Goal: Check status: Check status

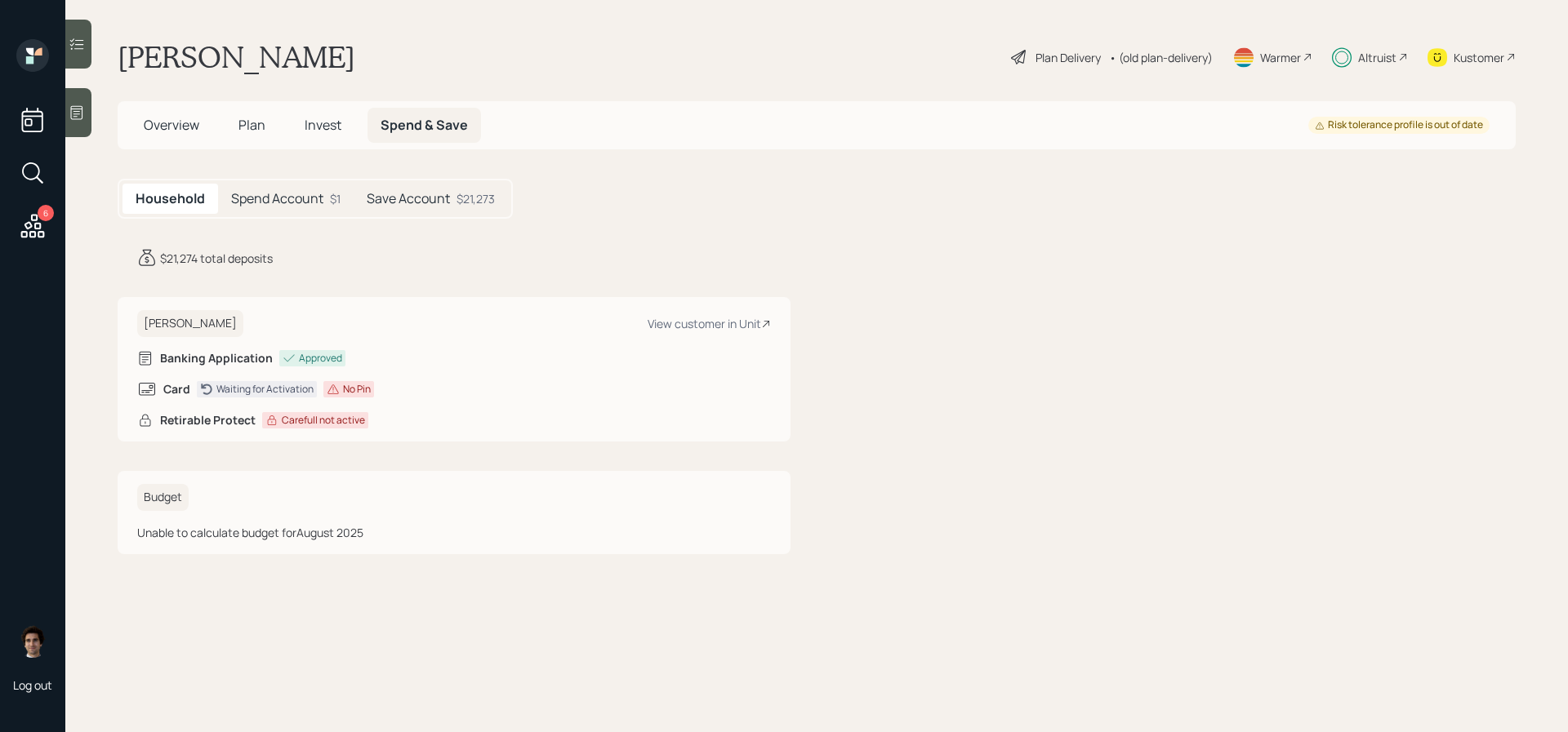
click at [249, 121] on span "Plan" at bounding box center [252, 125] width 27 height 18
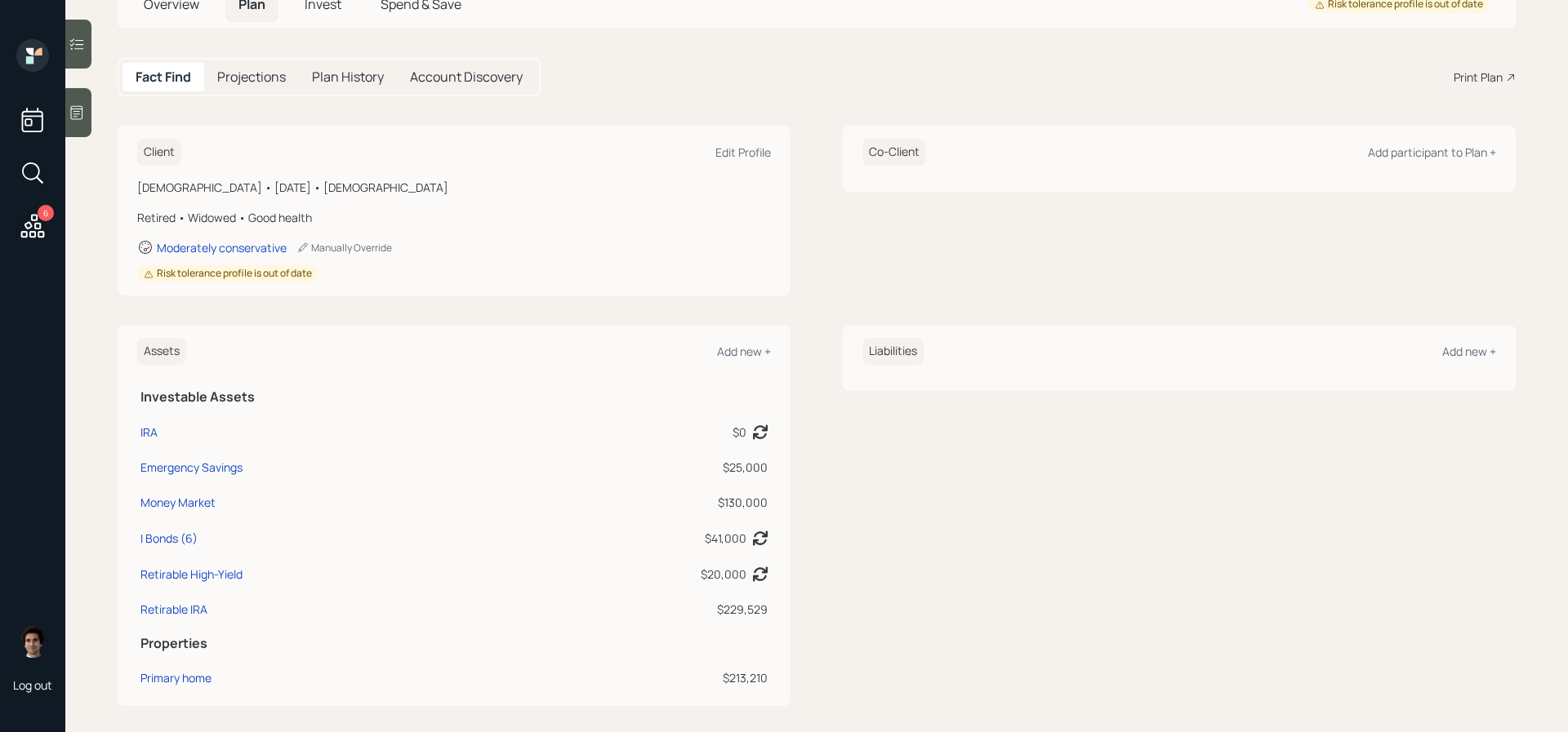
scroll to position [91, 0]
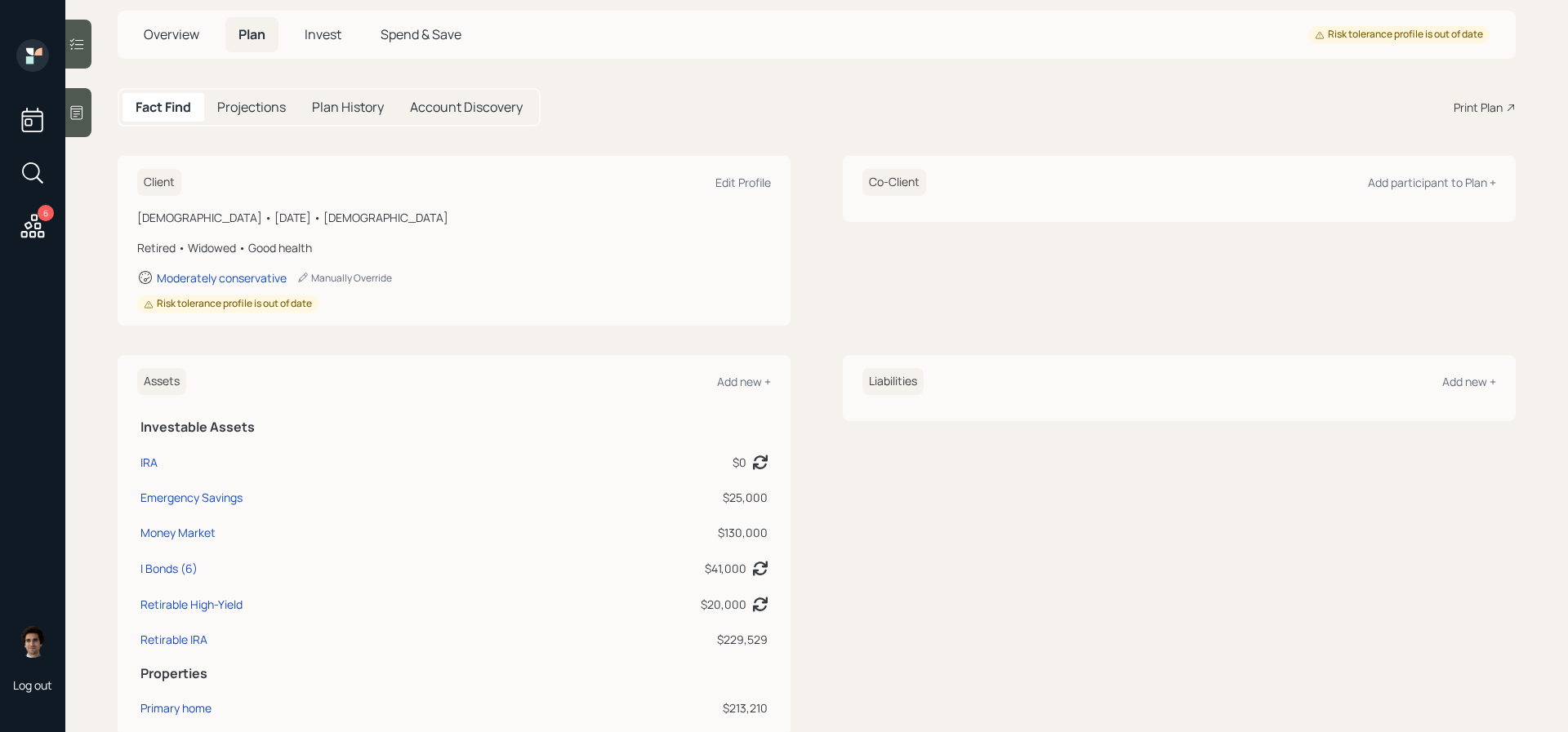
click at [336, 38] on span "Invest" at bounding box center [323, 34] width 37 height 18
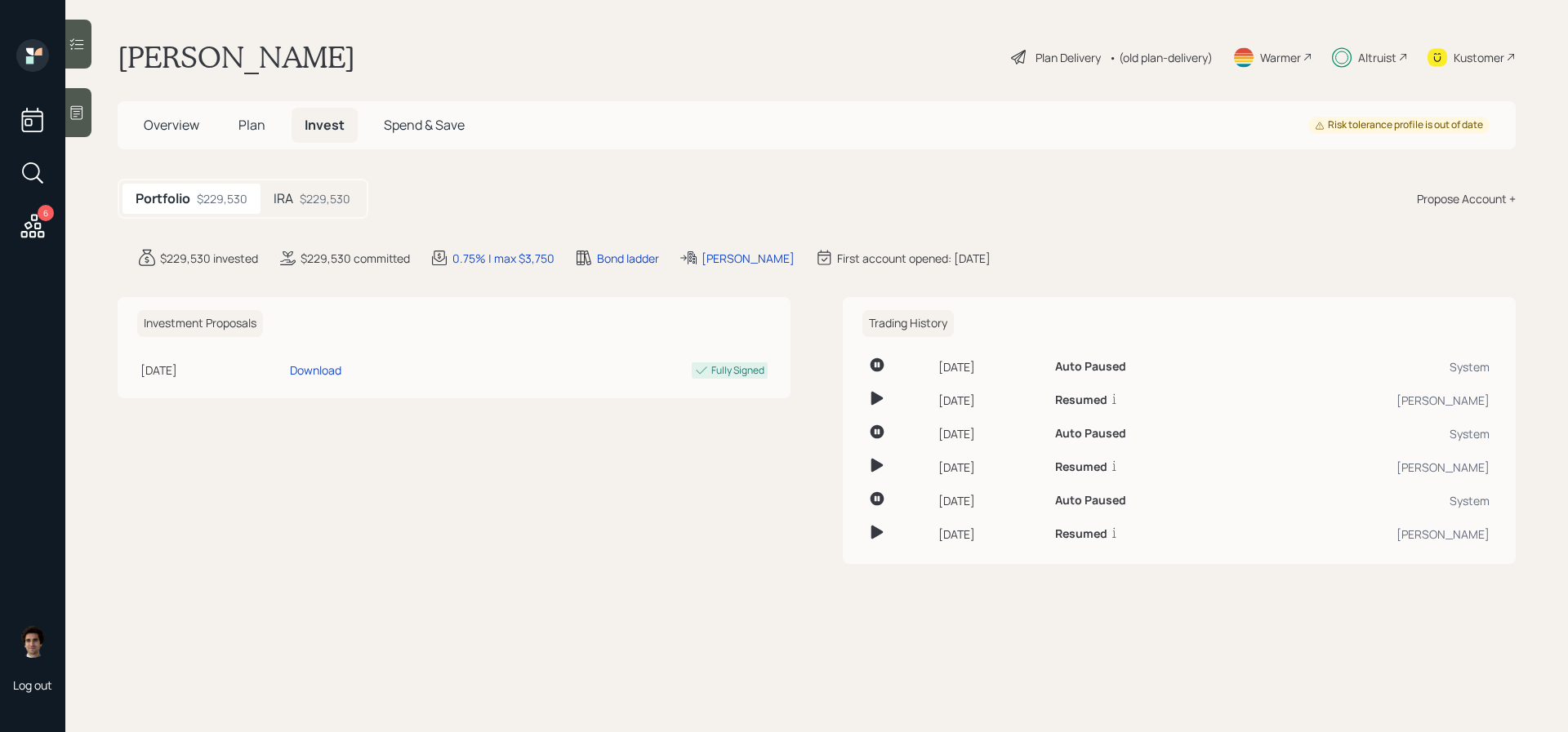
click at [343, 206] on div "$229,530" at bounding box center [325, 199] width 51 height 17
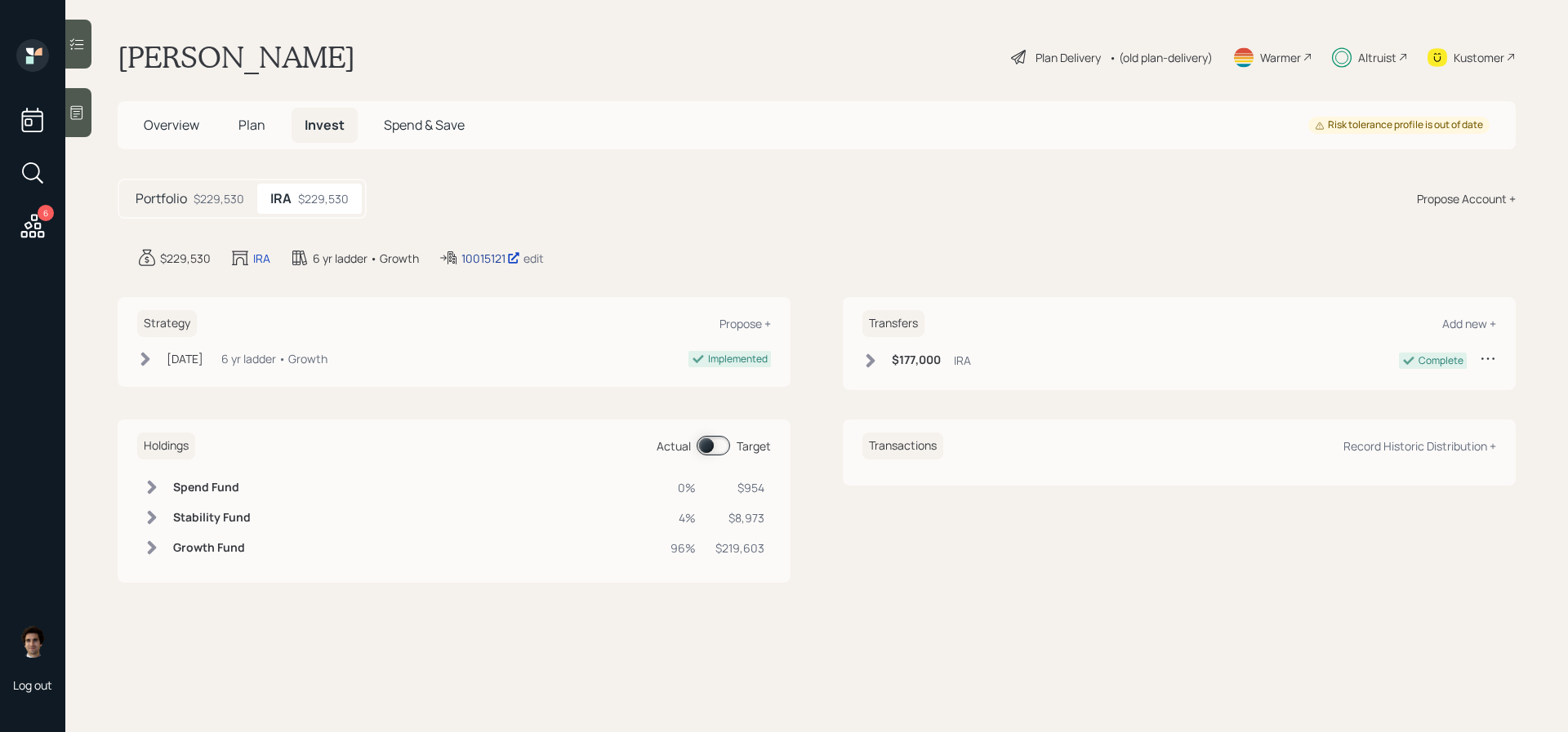
click at [485, 250] on div "10015121" at bounding box center [491, 258] width 59 height 17
